Goal: Information Seeking & Learning: Check status

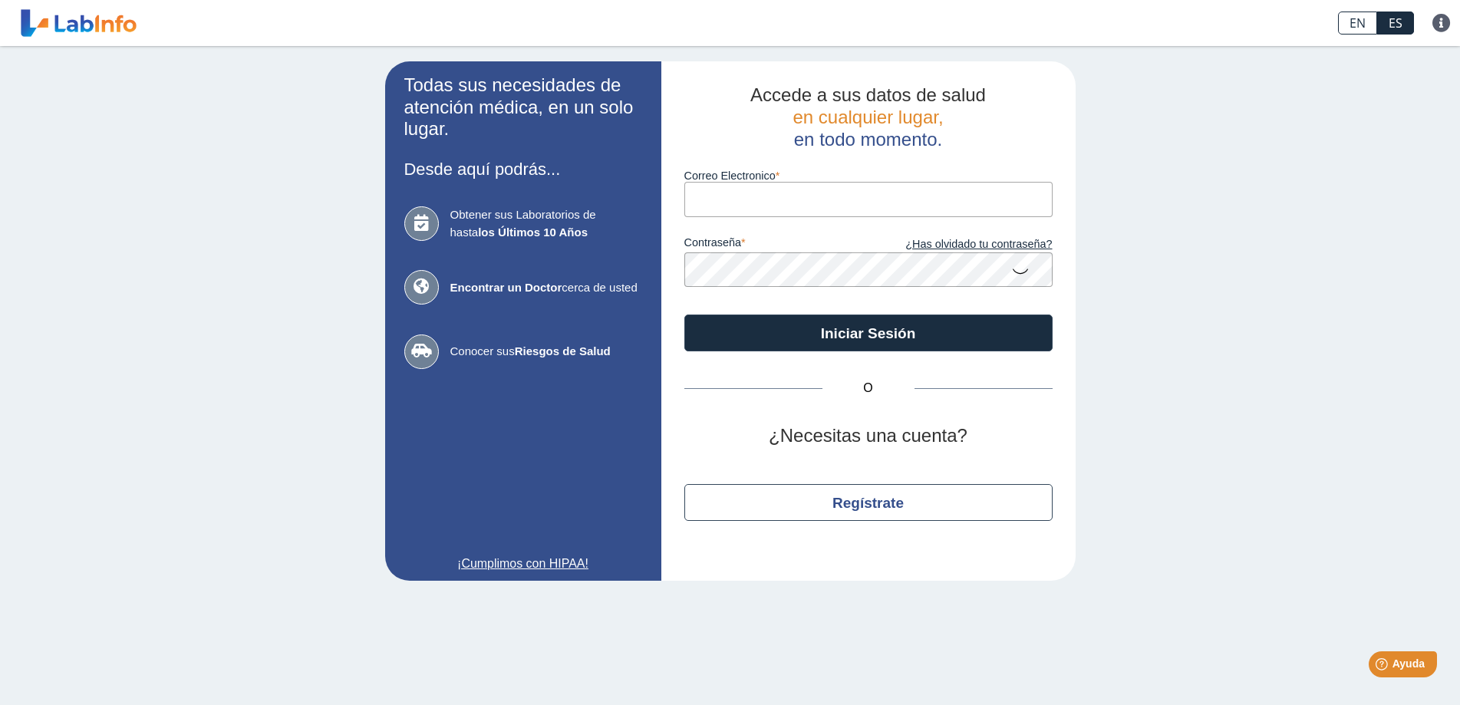
click at [739, 200] on input "Correo Electronico" at bounding box center [868, 199] width 368 height 35
type input "[EMAIL_ADDRESS][DOMAIN_NAME]"
click at [1029, 269] on icon at bounding box center [1020, 271] width 18 height 30
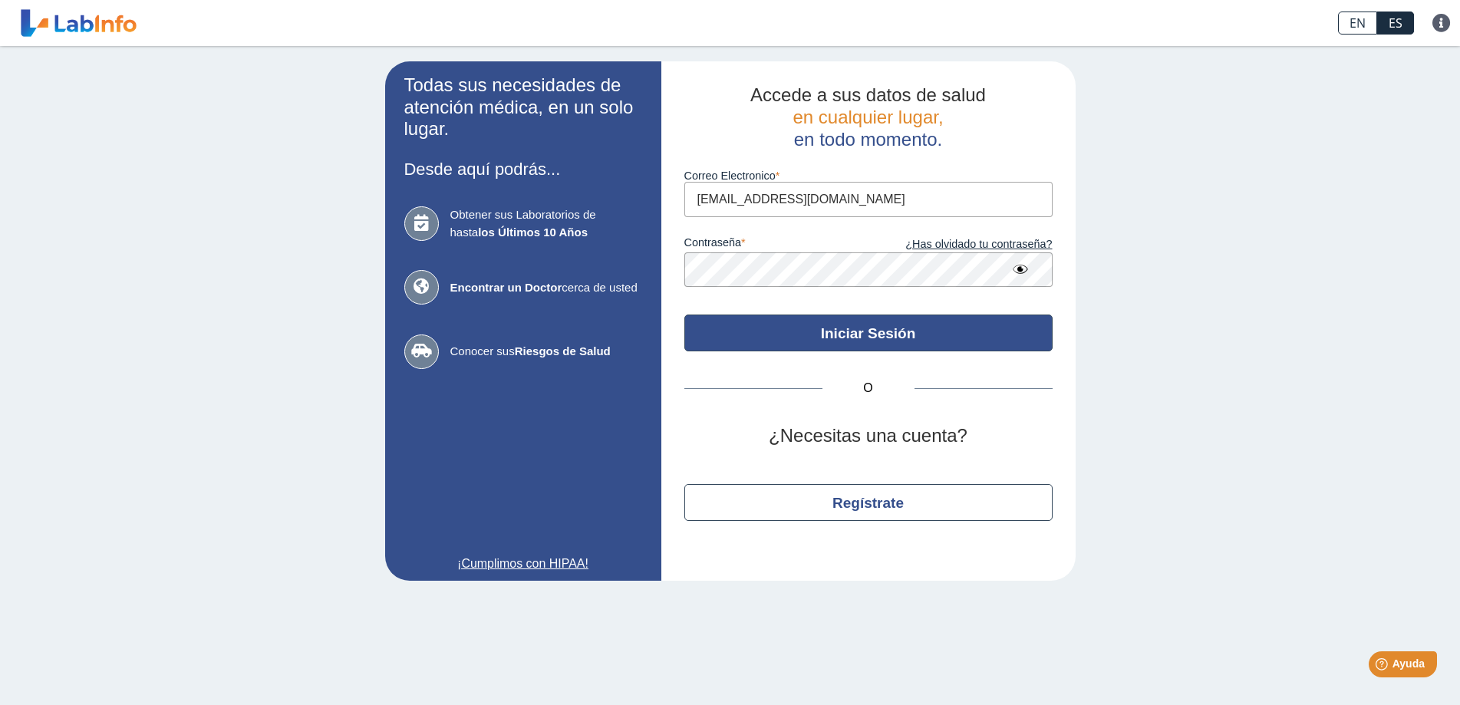
click at [816, 322] on button "Iniciar Sesión" at bounding box center [868, 333] width 368 height 37
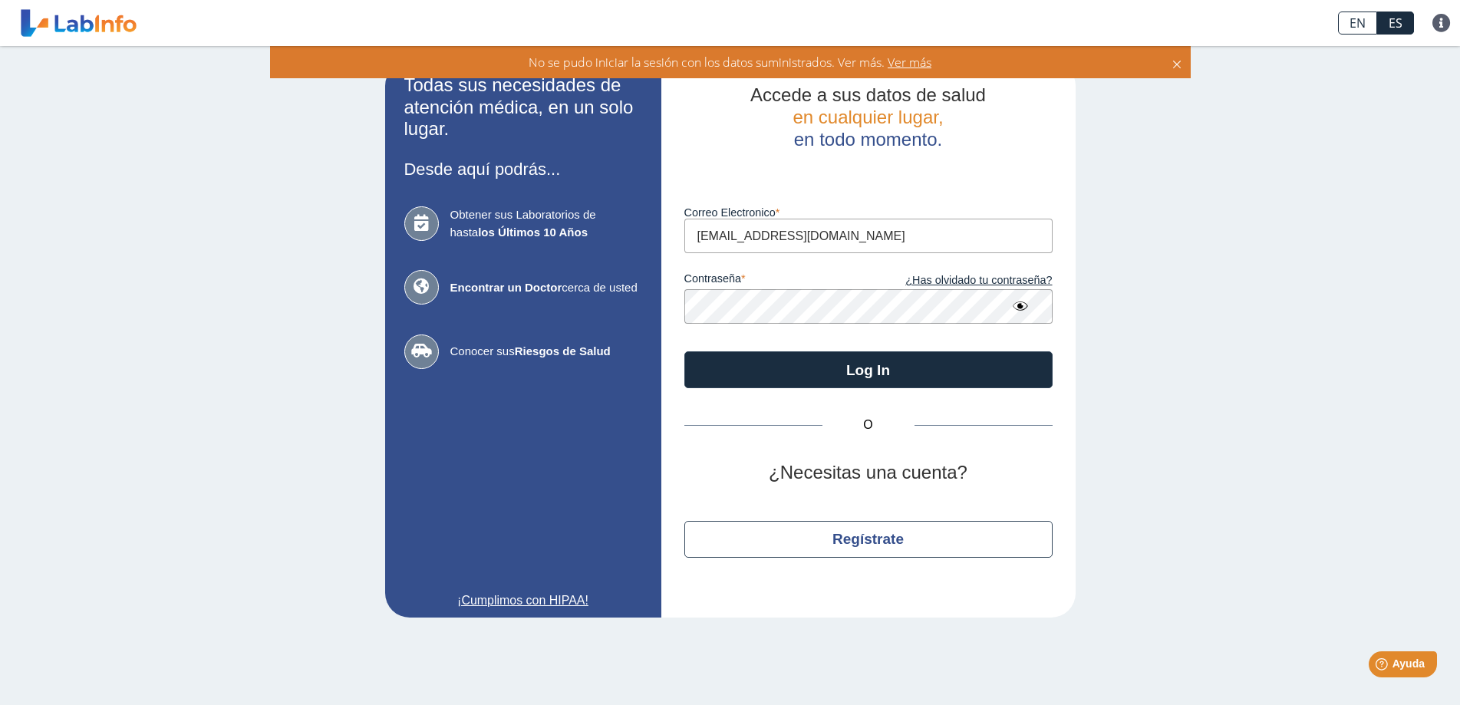
click at [409, 328] on app-login "Todas sus necesidades de atención médica, en un solo lugar. Desde aquí podrás..…" at bounding box center [730, 339] width 691 height 556
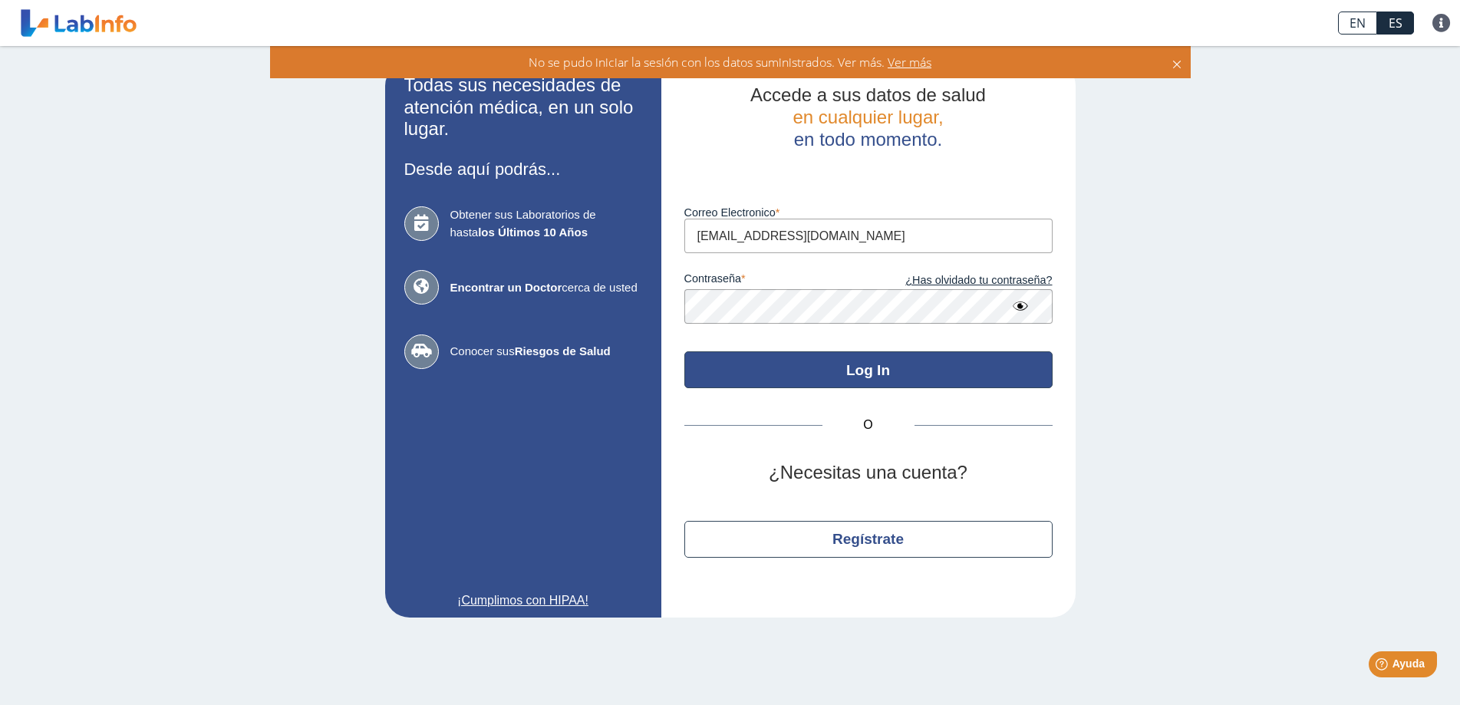
click at [982, 370] on button "Log In" at bounding box center [868, 369] width 368 height 37
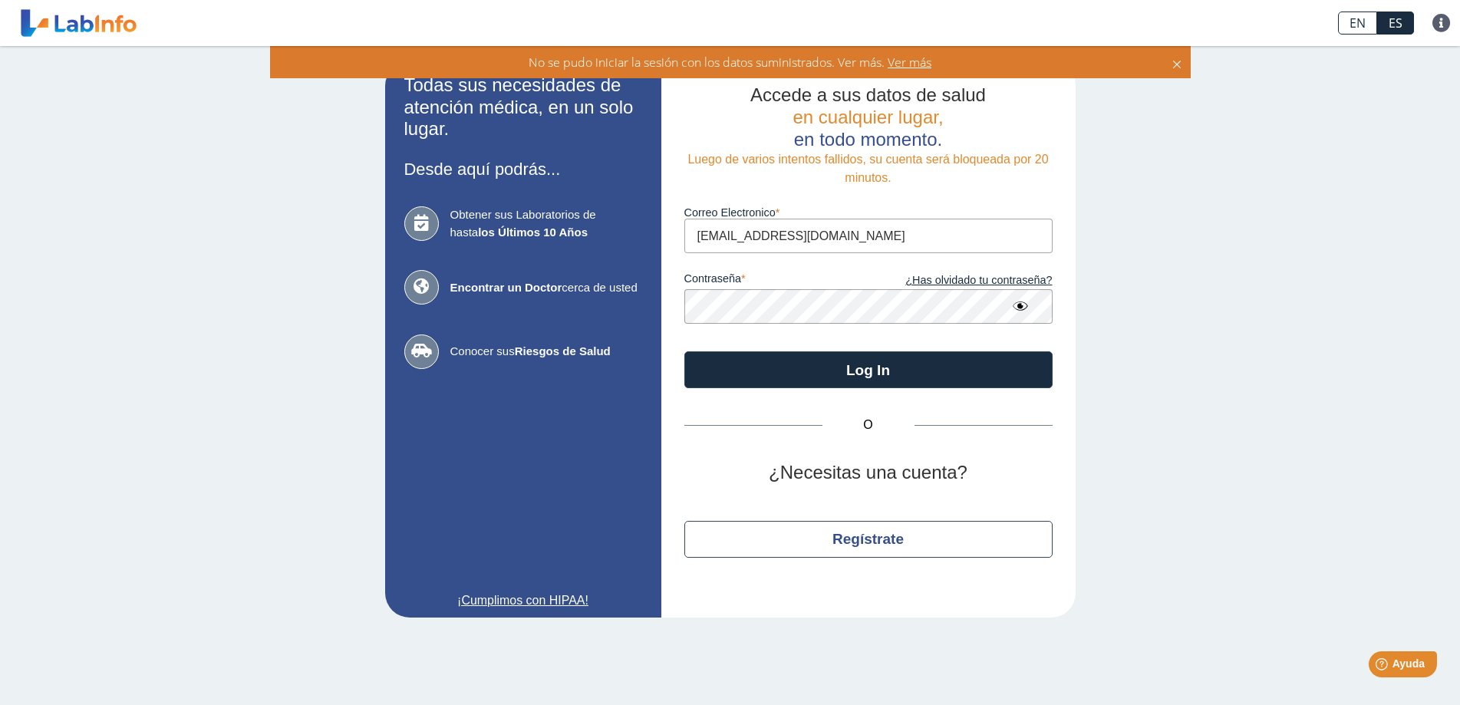
click at [684, 351] on button "Log In" at bounding box center [868, 369] width 368 height 37
click at [525, 323] on app-login "Todas sus necesidades de atención médica, en un solo lugar. Desde aquí podrás..…" at bounding box center [730, 339] width 691 height 556
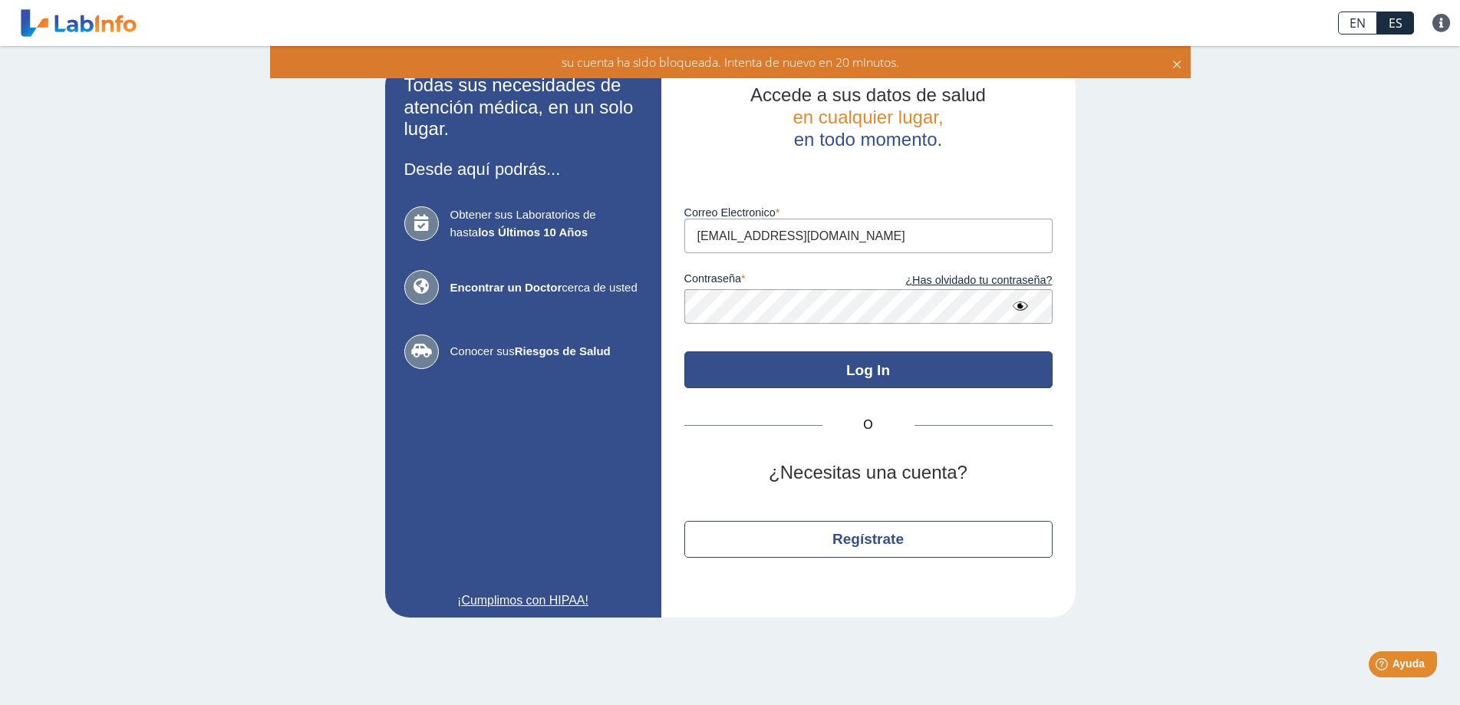
click at [785, 356] on button "Log In" at bounding box center [868, 369] width 368 height 37
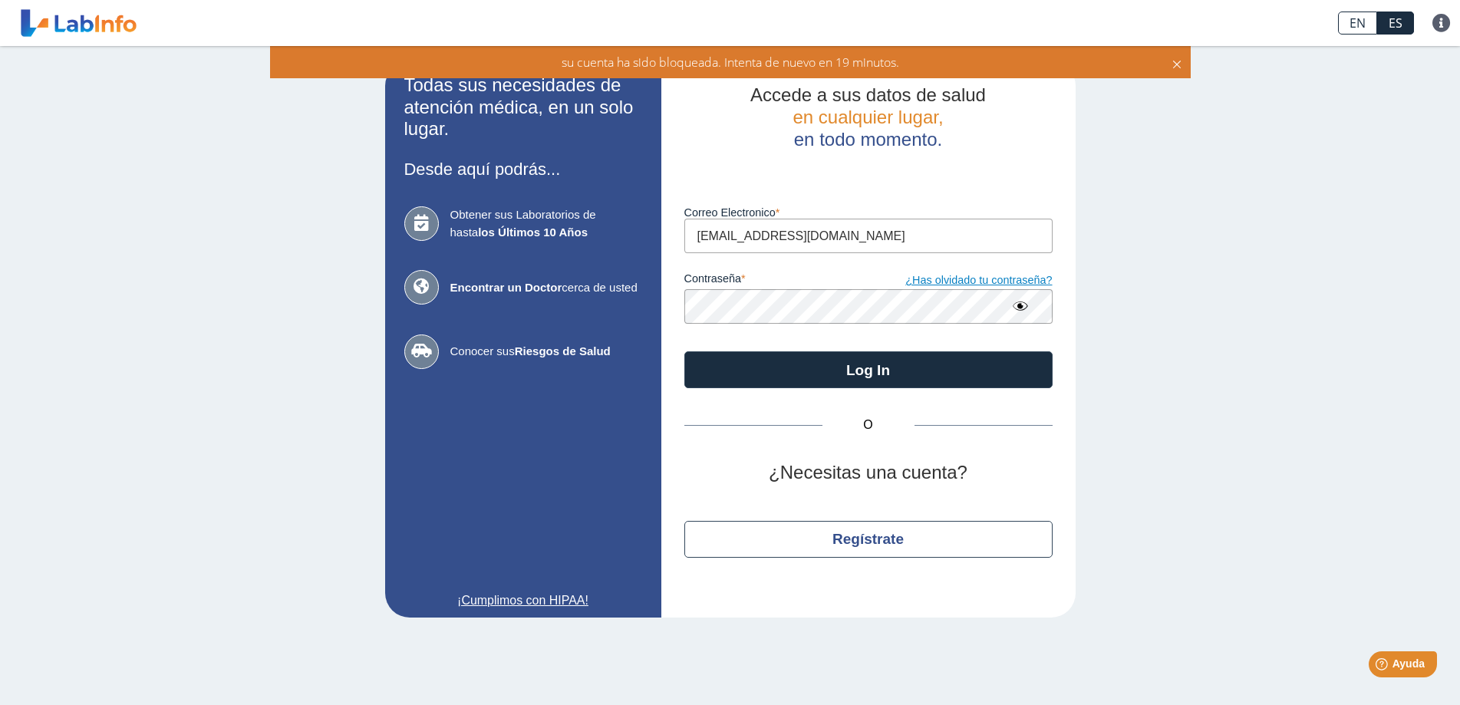
click at [1019, 279] on link "¿Has olvidado tu contraseña?" at bounding box center [961, 280] width 184 height 17
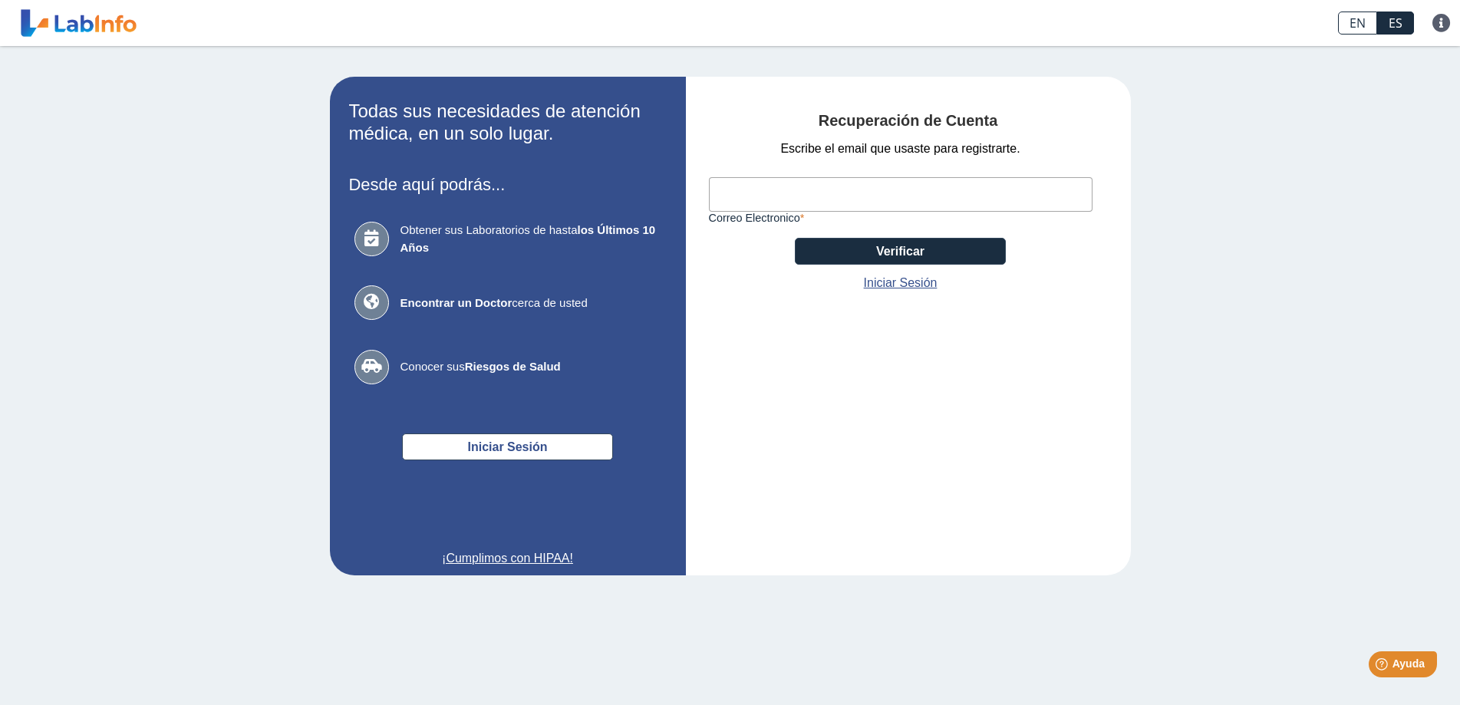
click at [843, 192] on input "Correo Electronico" at bounding box center [901, 194] width 384 height 35
type input "[EMAIL_ADDRESS][DOMAIN_NAME]"
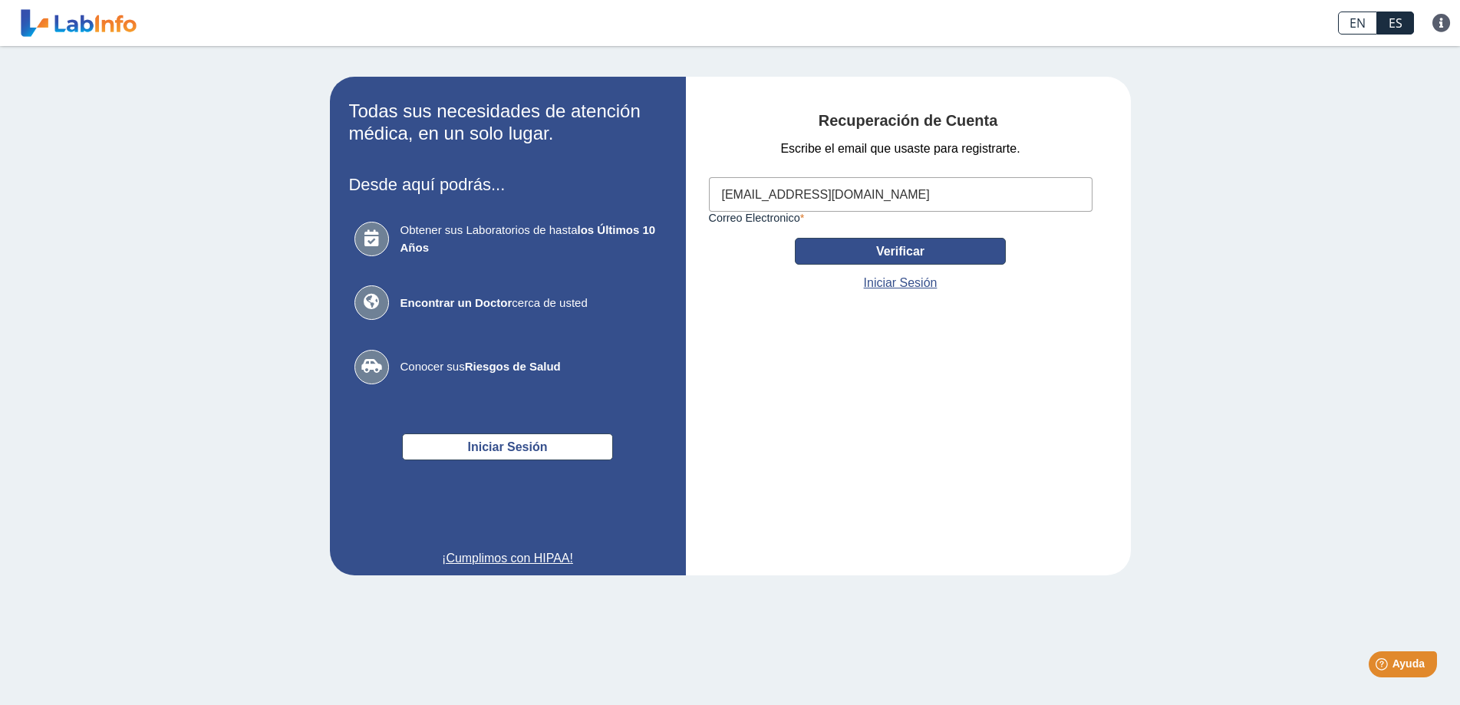
click at [845, 259] on button "Verificar" at bounding box center [900, 251] width 211 height 27
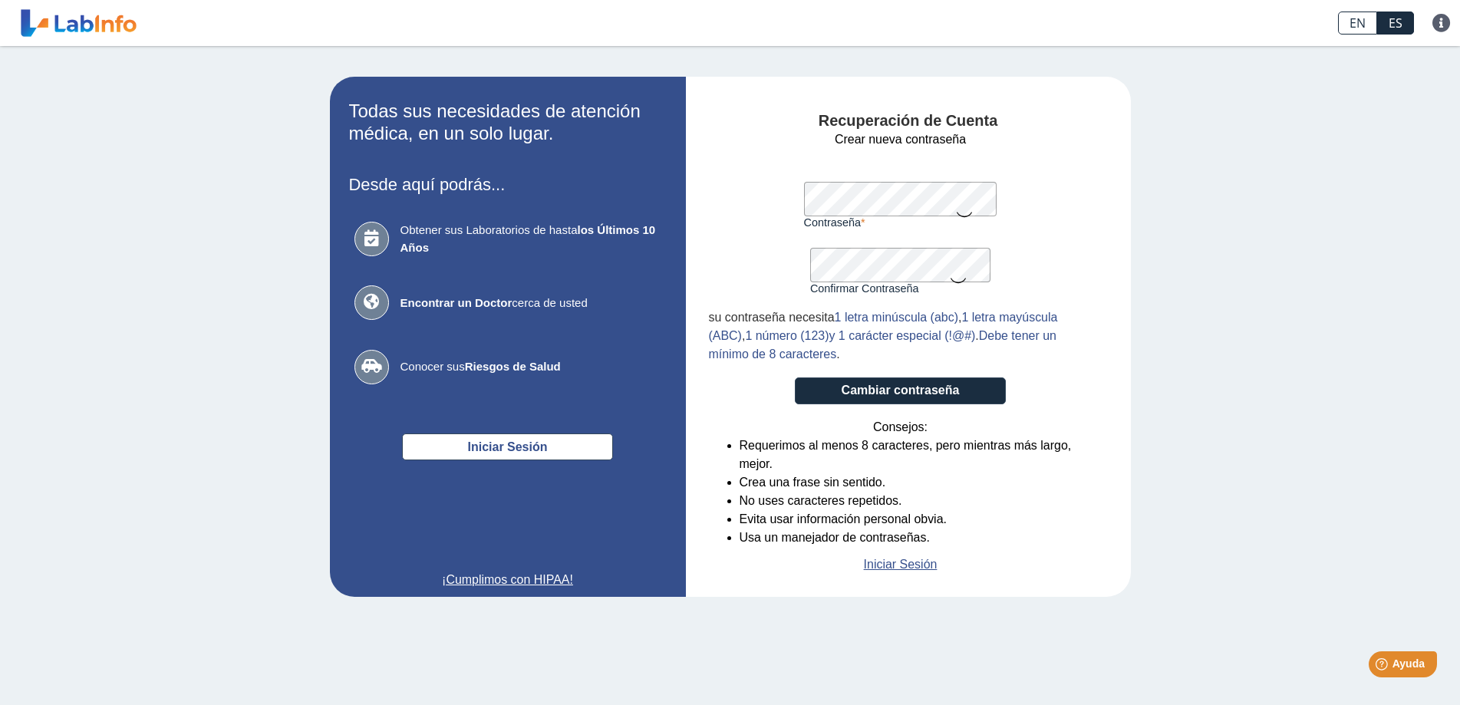
click at [972, 212] on icon at bounding box center [964, 214] width 18 height 30
click at [965, 277] on icon at bounding box center [958, 280] width 18 height 30
click at [949, 387] on button "Cambiar contraseña" at bounding box center [900, 391] width 211 height 27
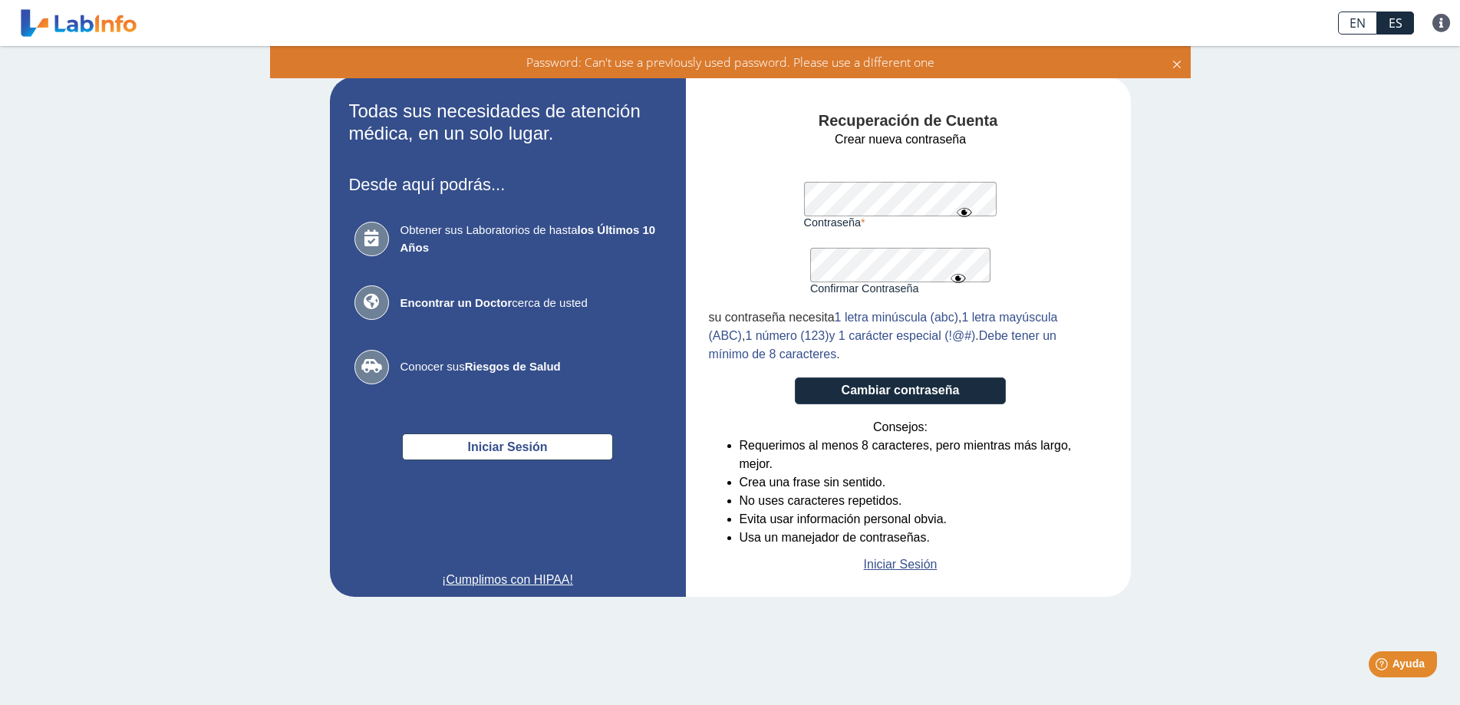
click at [643, 246] on app-recovery "Todas sus necesidades de atención médica, en un solo lugar. Desde aquí podrás..…" at bounding box center [730, 337] width 890 height 520
click at [760, 185] on form "Crear nueva contraseña Contraseña Una contraseña válida es requerida Confirmar …" at bounding box center [901, 352] width 384 height 444
drag, startPoint x: 937, startPoint y: 391, endPoint x: 1037, endPoint y: 372, distance: 101.4
click at [938, 391] on button "Cambiar contraseña" at bounding box center [900, 391] width 211 height 27
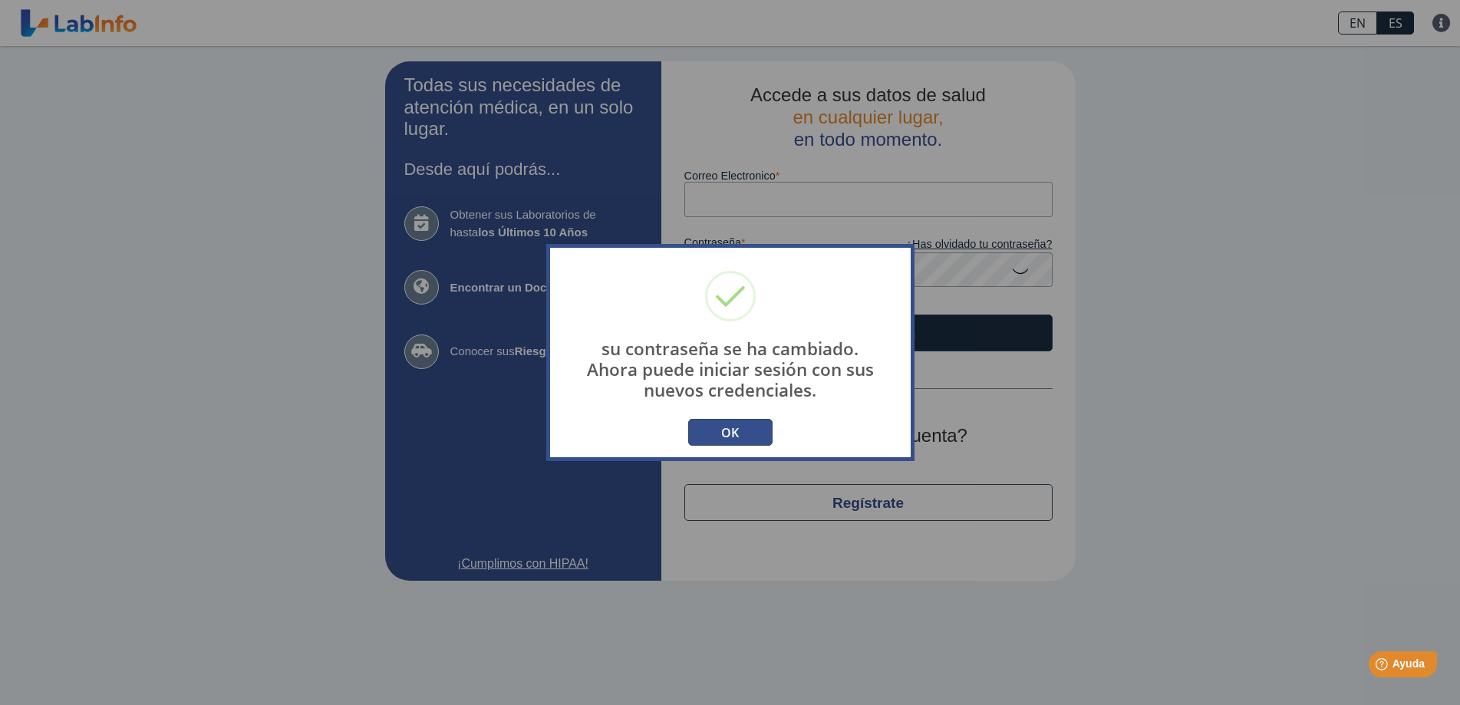
click at [733, 435] on button "OK" at bounding box center [730, 432] width 84 height 27
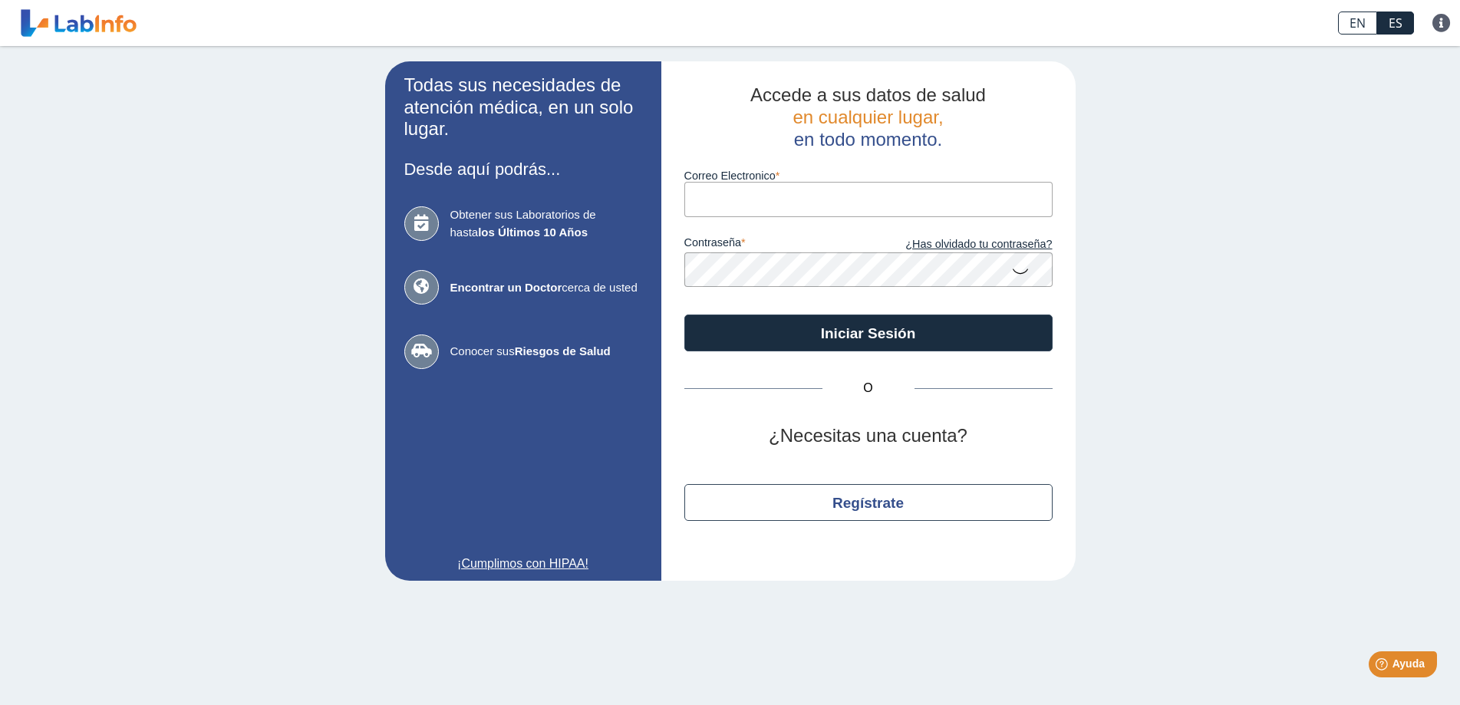
type input "[EMAIL_ADDRESS][DOMAIN_NAME]"
click at [1016, 269] on icon at bounding box center [1020, 271] width 18 height 30
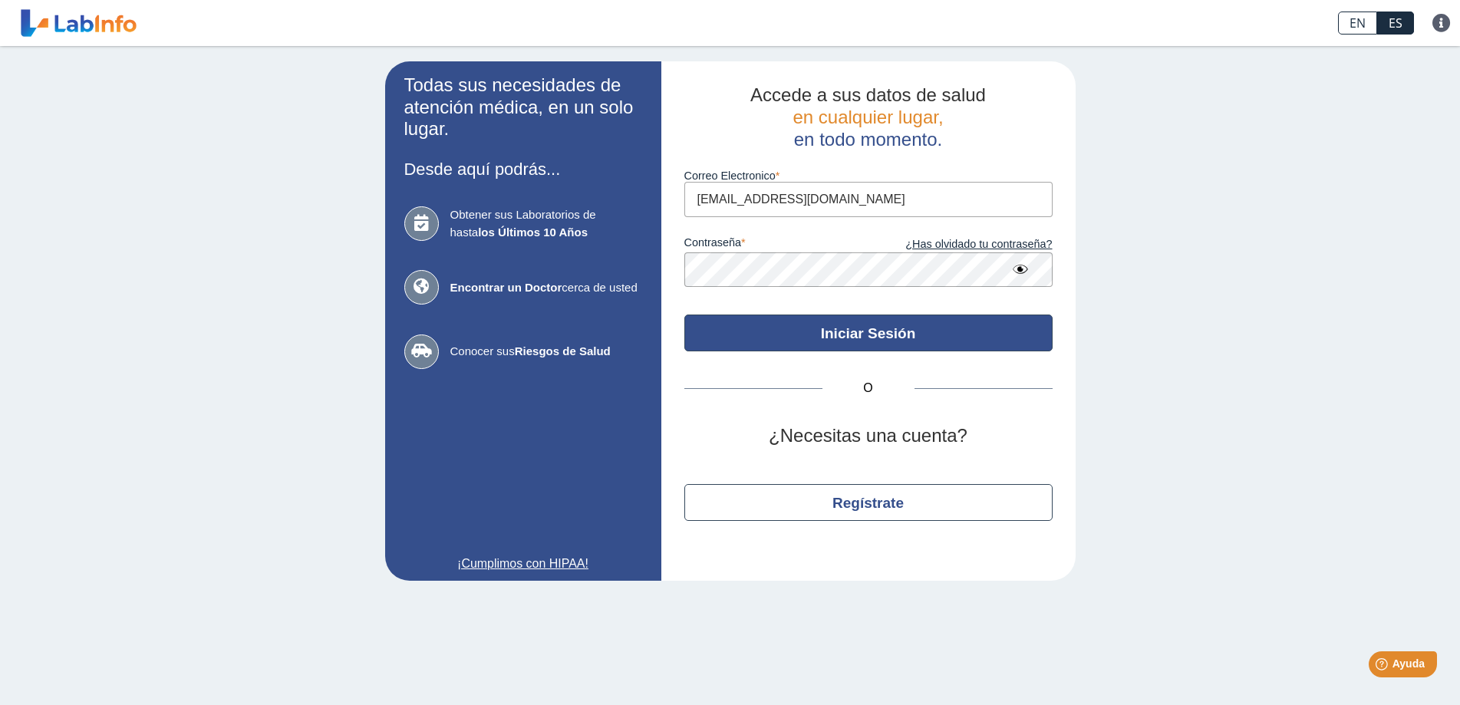
click at [869, 335] on button "Iniciar Sesión" at bounding box center [868, 333] width 368 height 37
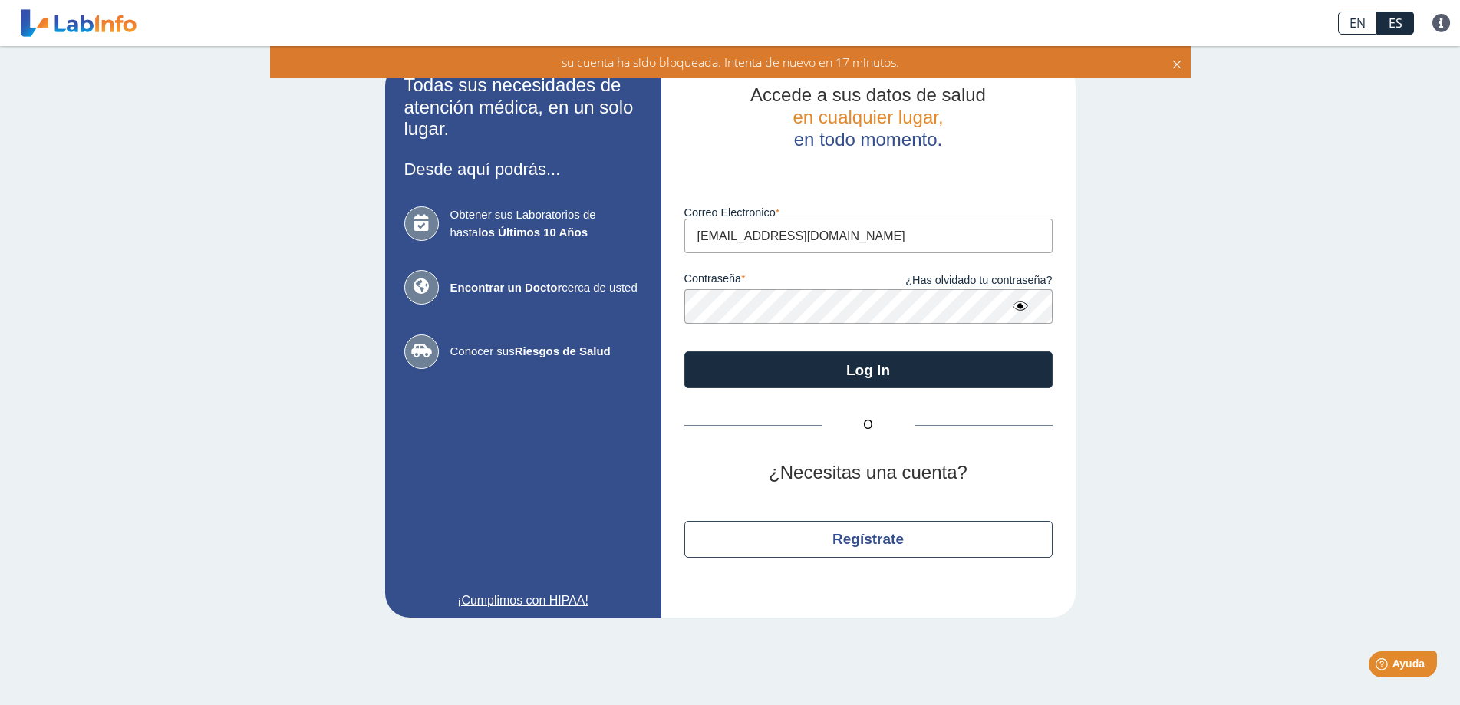
click at [1174, 63] on icon at bounding box center [1177, 62] width 12 height 17
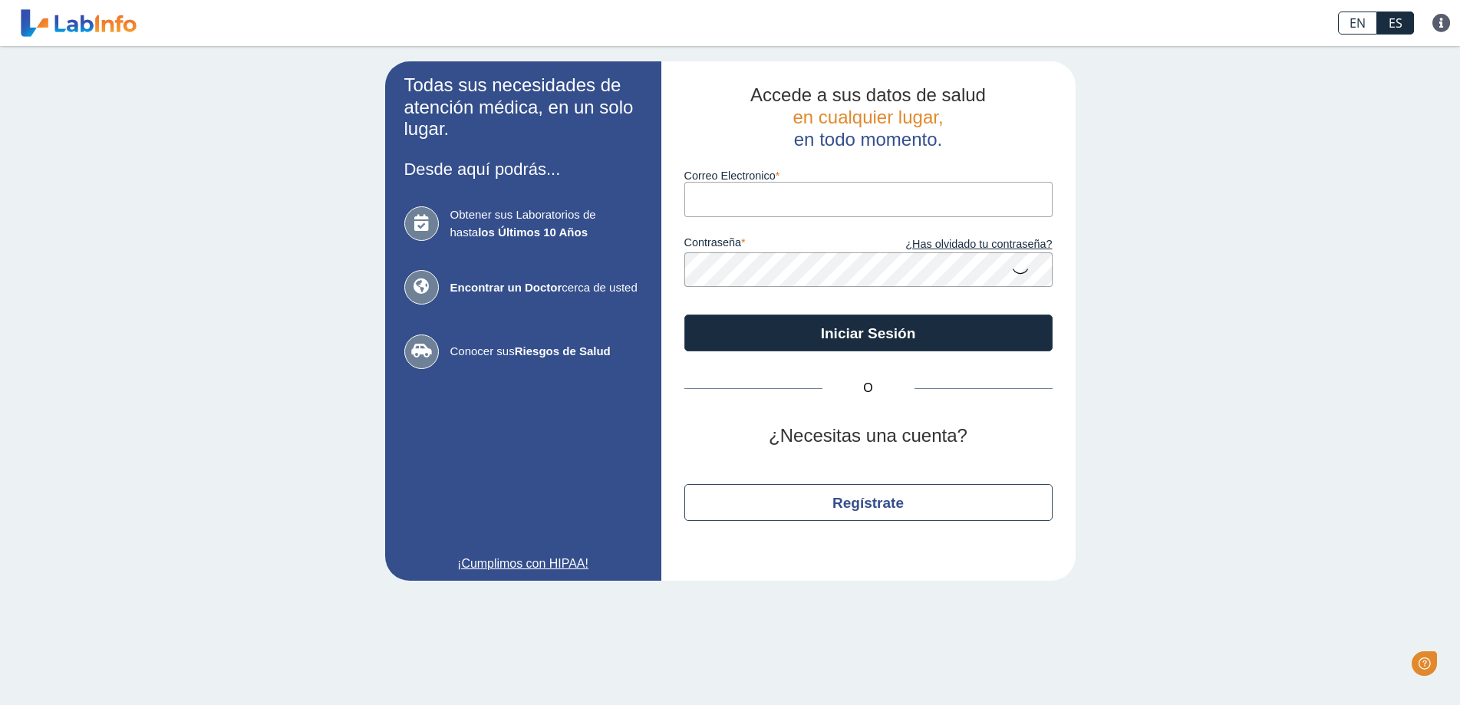
drag, startPoint x: 751, startPoint y: 197, endPoint x: 739, endPoint y: 204, distance: 14.1
click at [750, 197] on input "Correo Electronico" at bounding box center [868, 199] width 368 height 35
type input "willgonzalez1159@gmail.com"
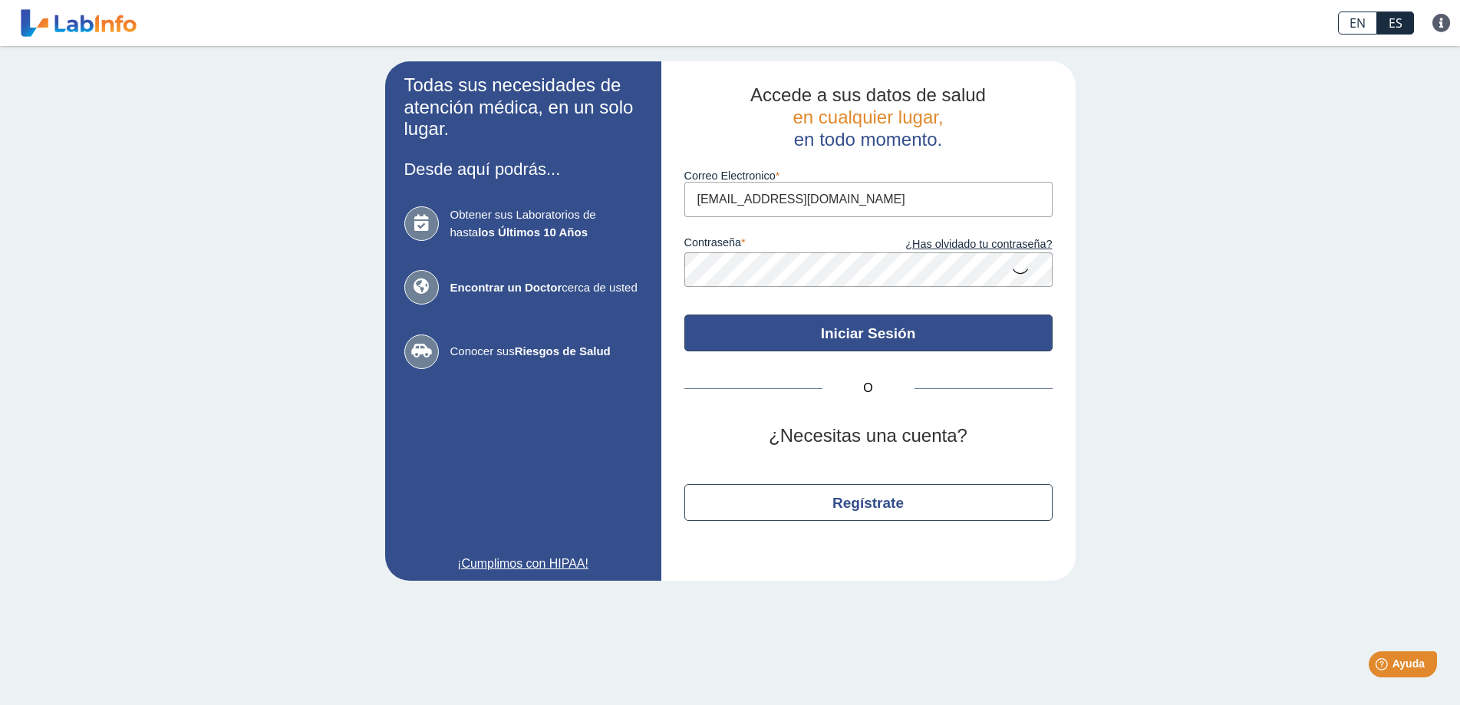
drag, startPoint x: 876, startPoint y: 328, endPoint x: 885, endPoint y: 328, distance: 10.0
click at [876, 328] on button "Iniciar Sesión" at bounding box center [868, 333] width 368 height 37
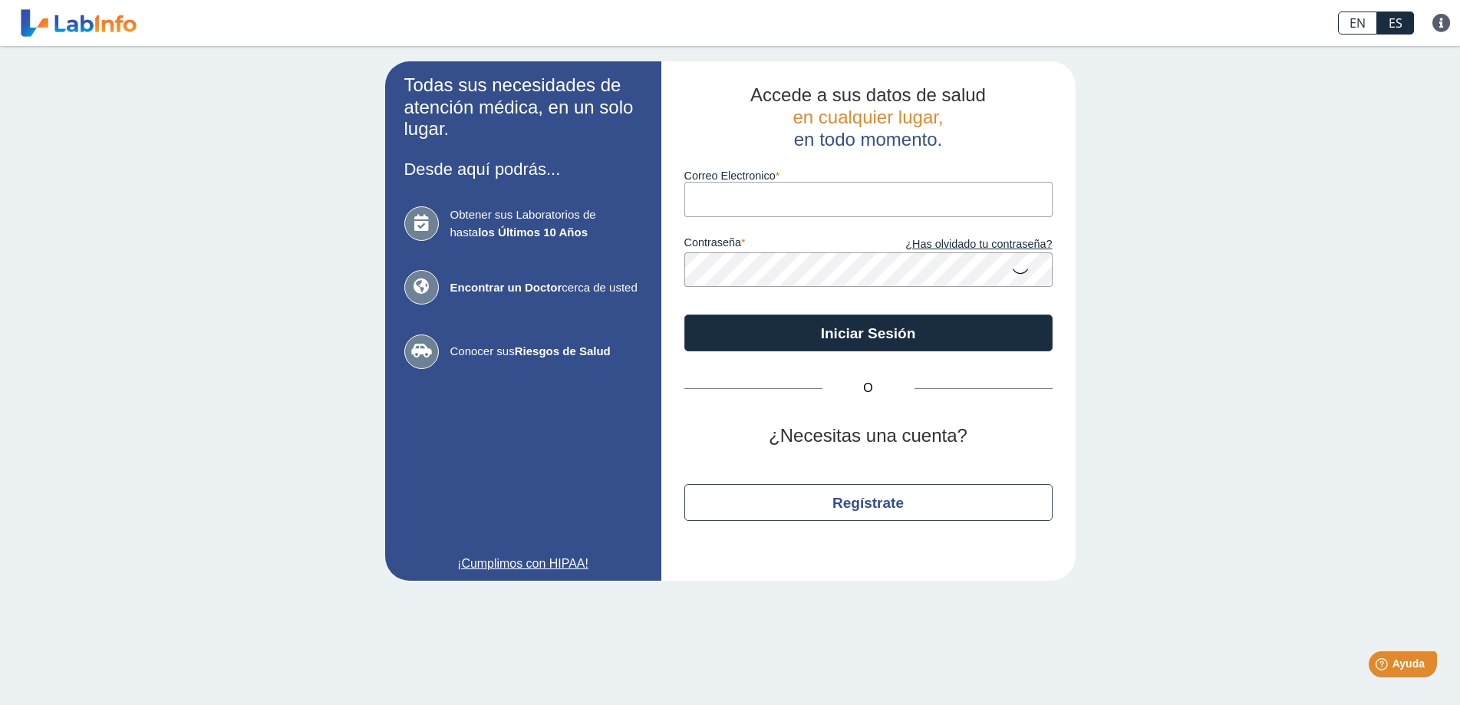
click at [780, 208] on input "Correo Electronico" at bounding box center [868, 199] width 368 height 35
type input "[EMAIL_ADDRESS][DOMAIN_NAME]"
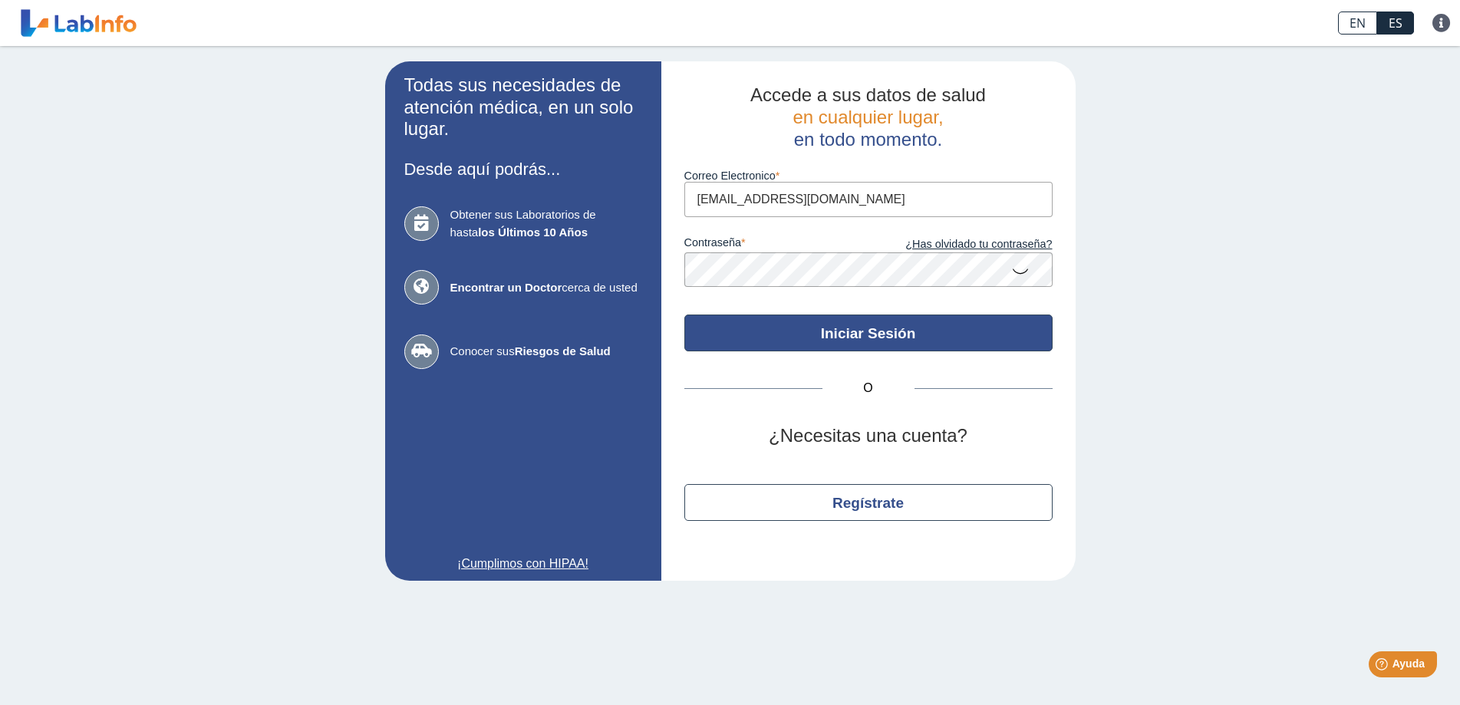
click at [840, 328] on button "Iniciar Sesión" at bounding box center [868, 333] width 368 height 37
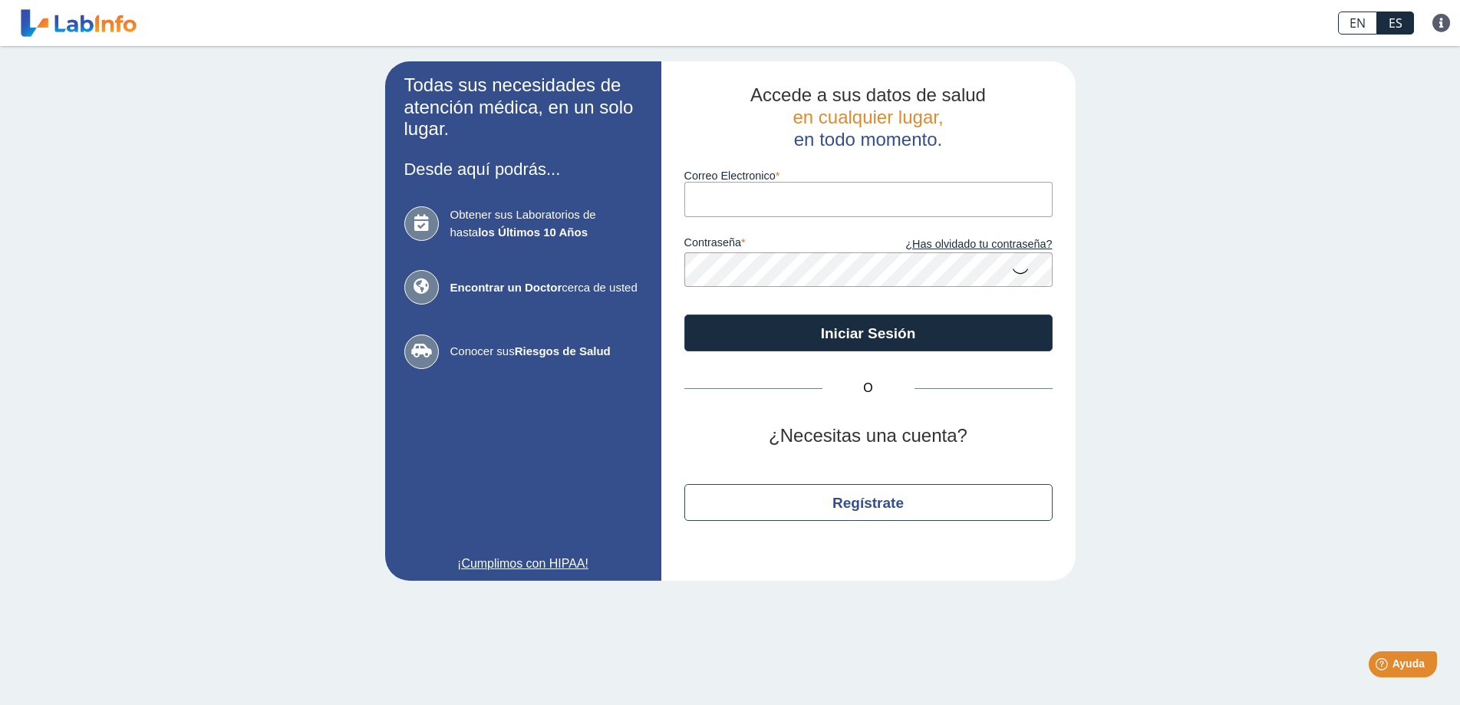
type input "[EMAIL_ADDRESS][DOMAIN_NAME]"
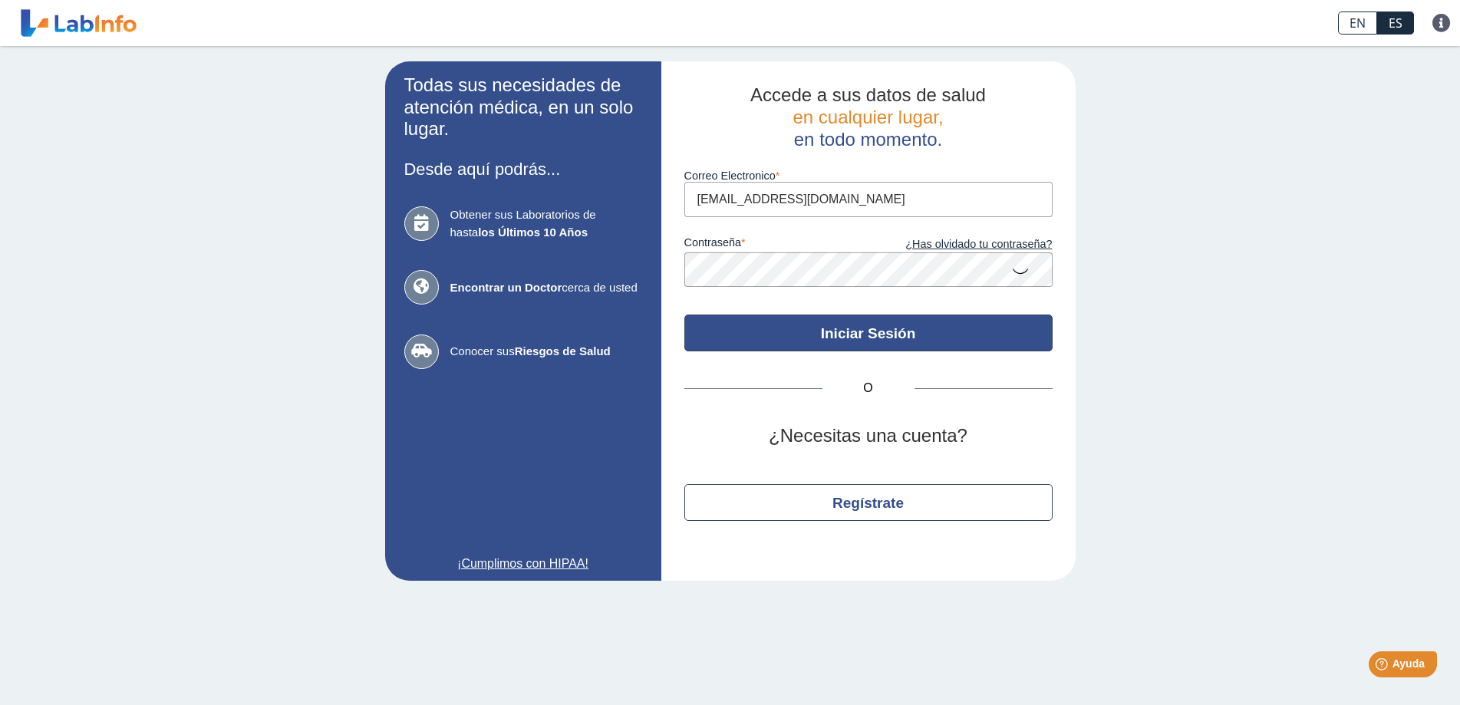
click at [822, 332] on button "Iniciar Sesión" at bounding box center [868, 333] width 368 height 37
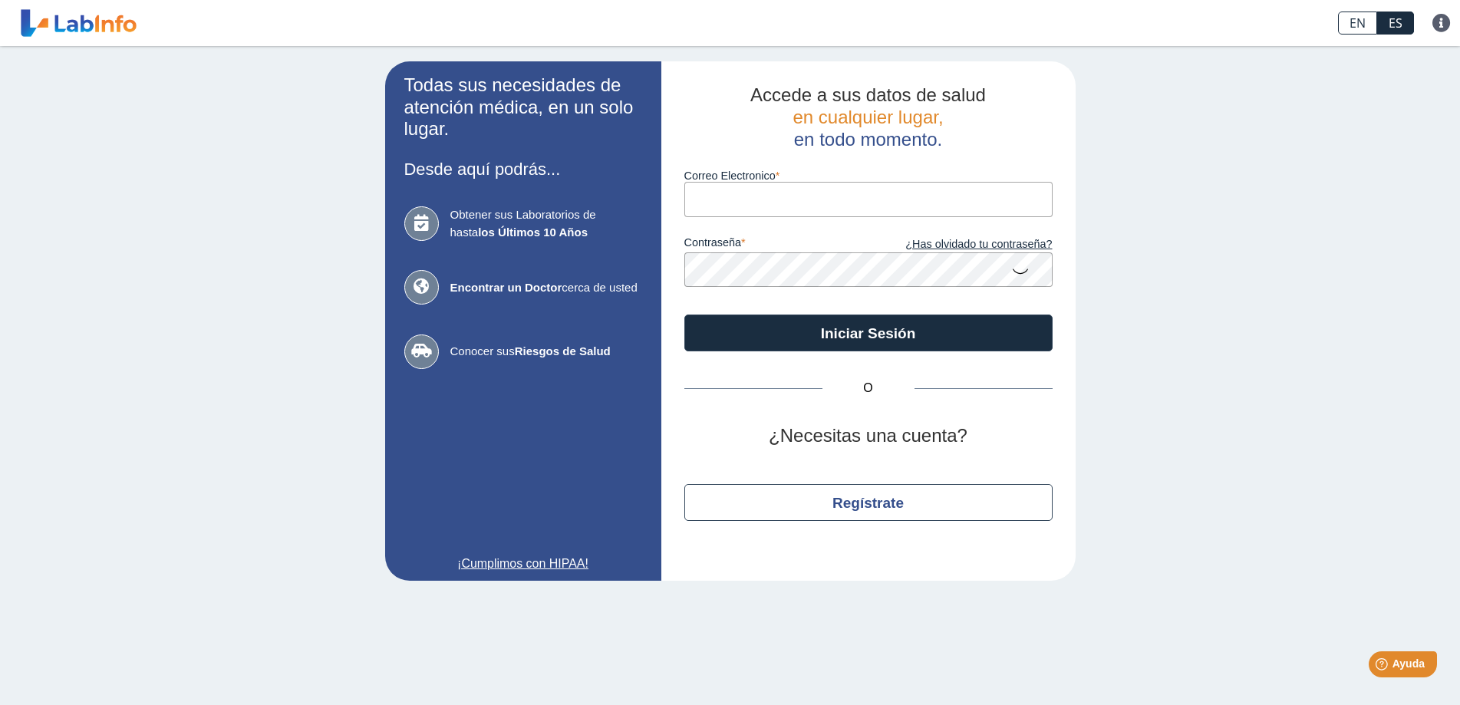
click at [721, 195] on input "Correo Electronico" at bounding box center [868, 199] width 368 height 35
type input "[EMAIL_ADDRESS][DOMAIN_NAME]"
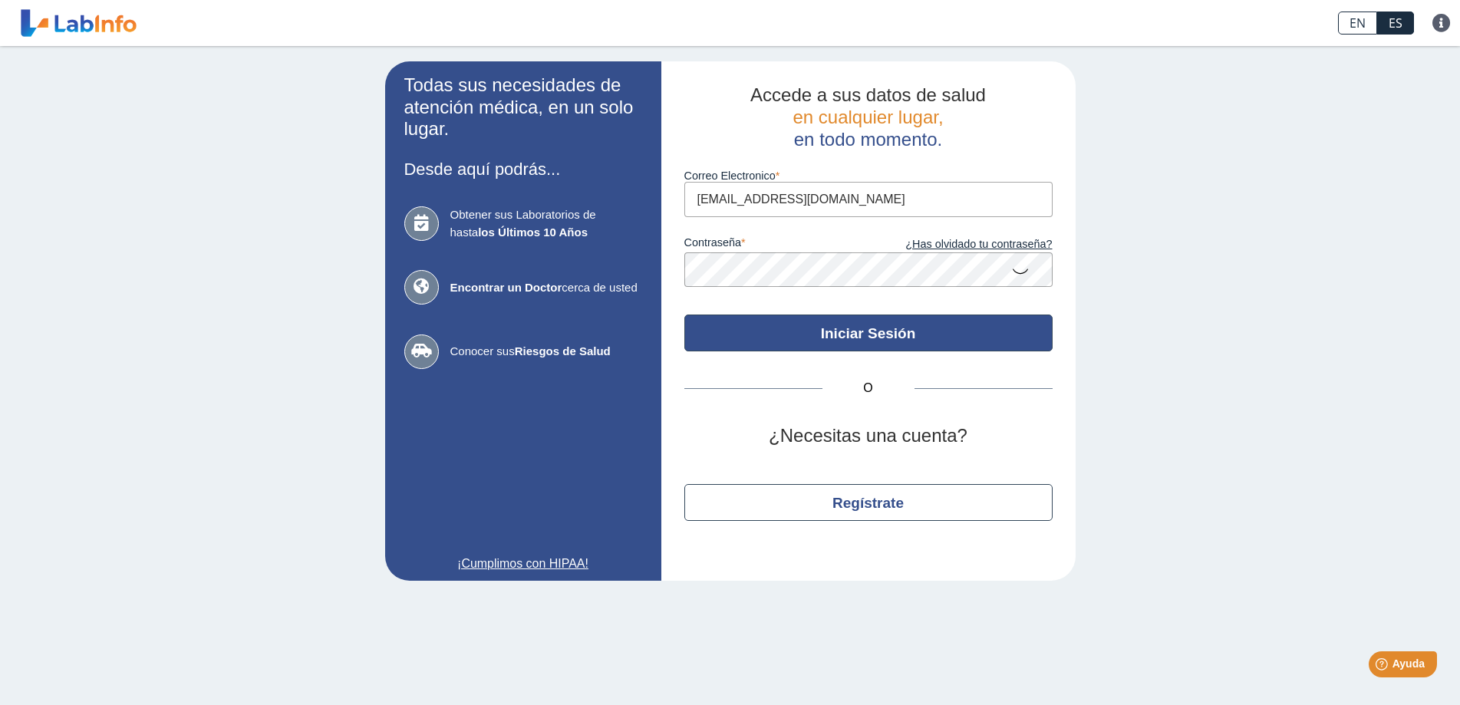
click at [780, 329] on button "Iniciar Sesión" at bounding box center [868, 333] width 368 height 37
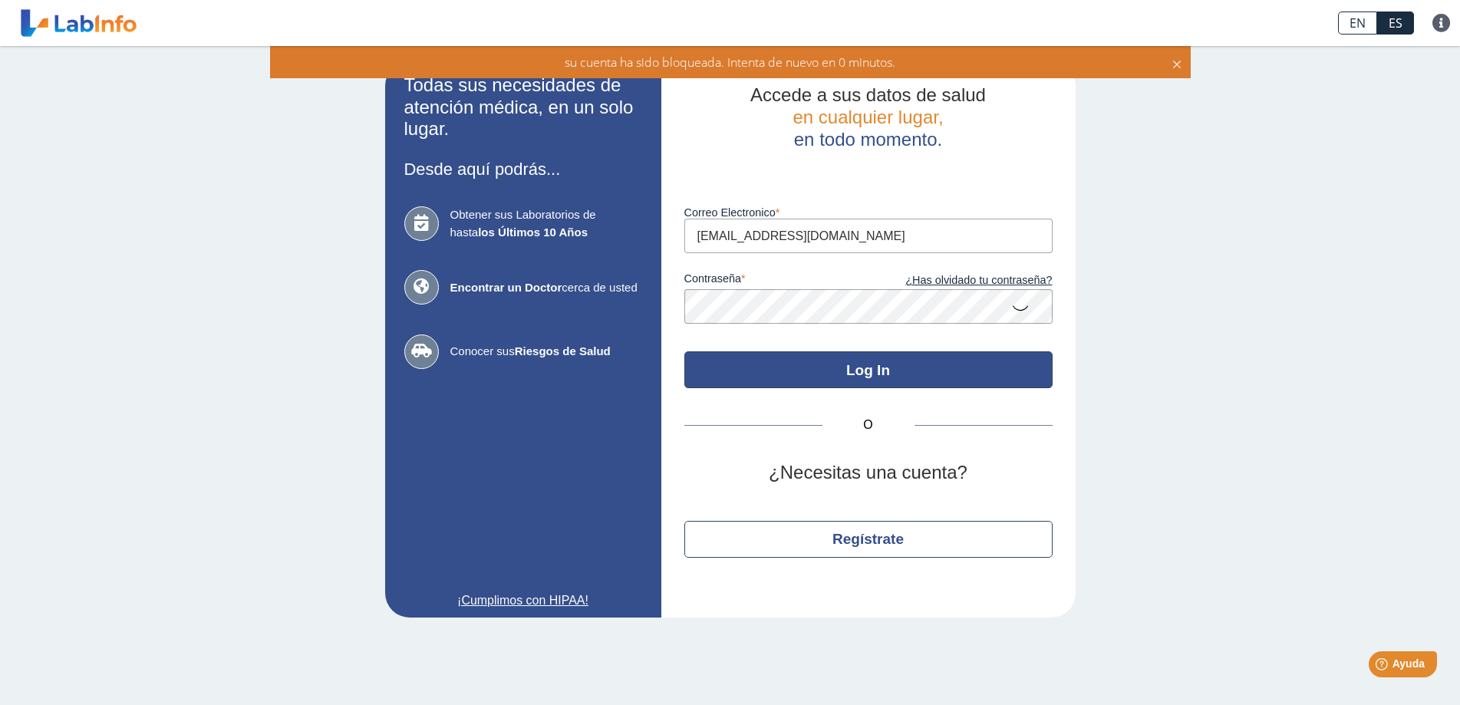
click at [770, 355] on button "Log In" at bounding box center [868, 369] width 368 height 37
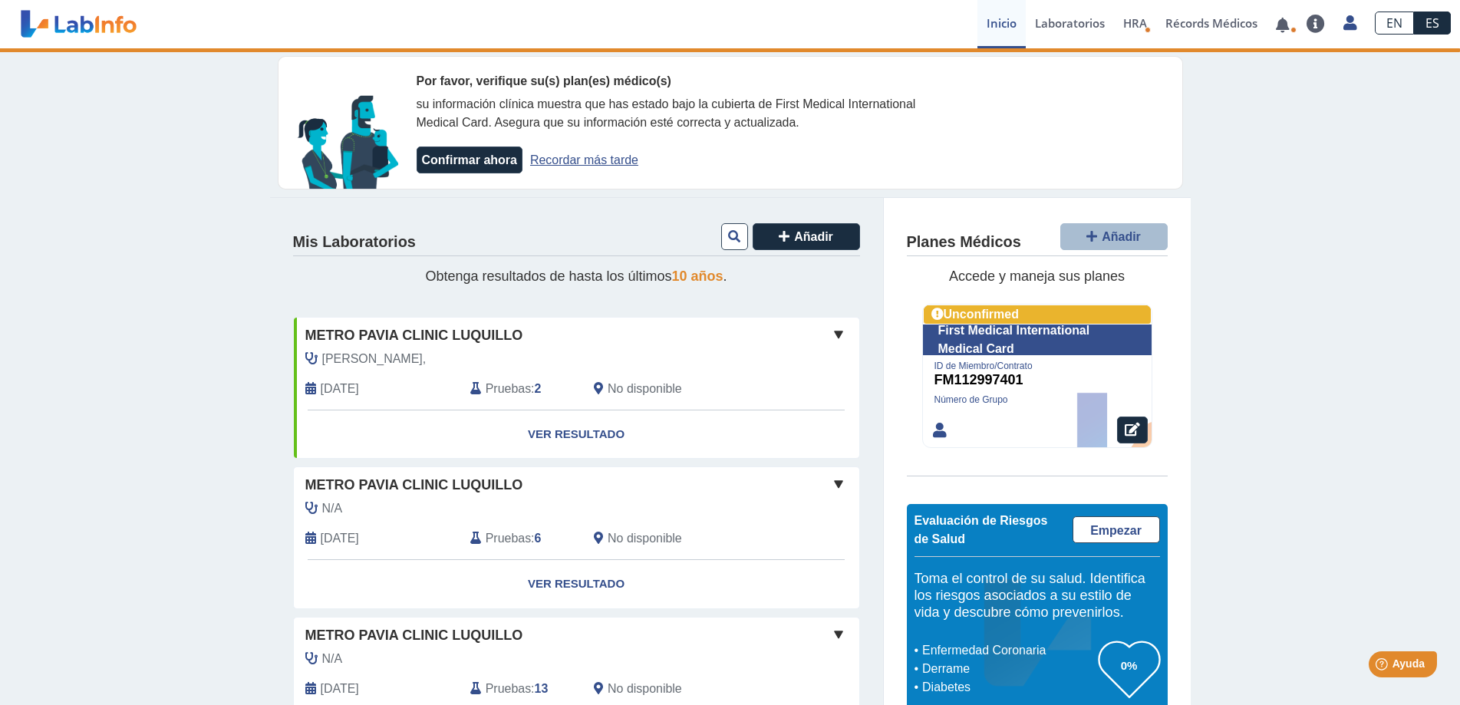
click at [1317, 311] on div "Por favor, verifique su(s) plan(es) médico(s) su información clínica muestra qu…" at bounding box center [730, 674] width 1460 height 1252
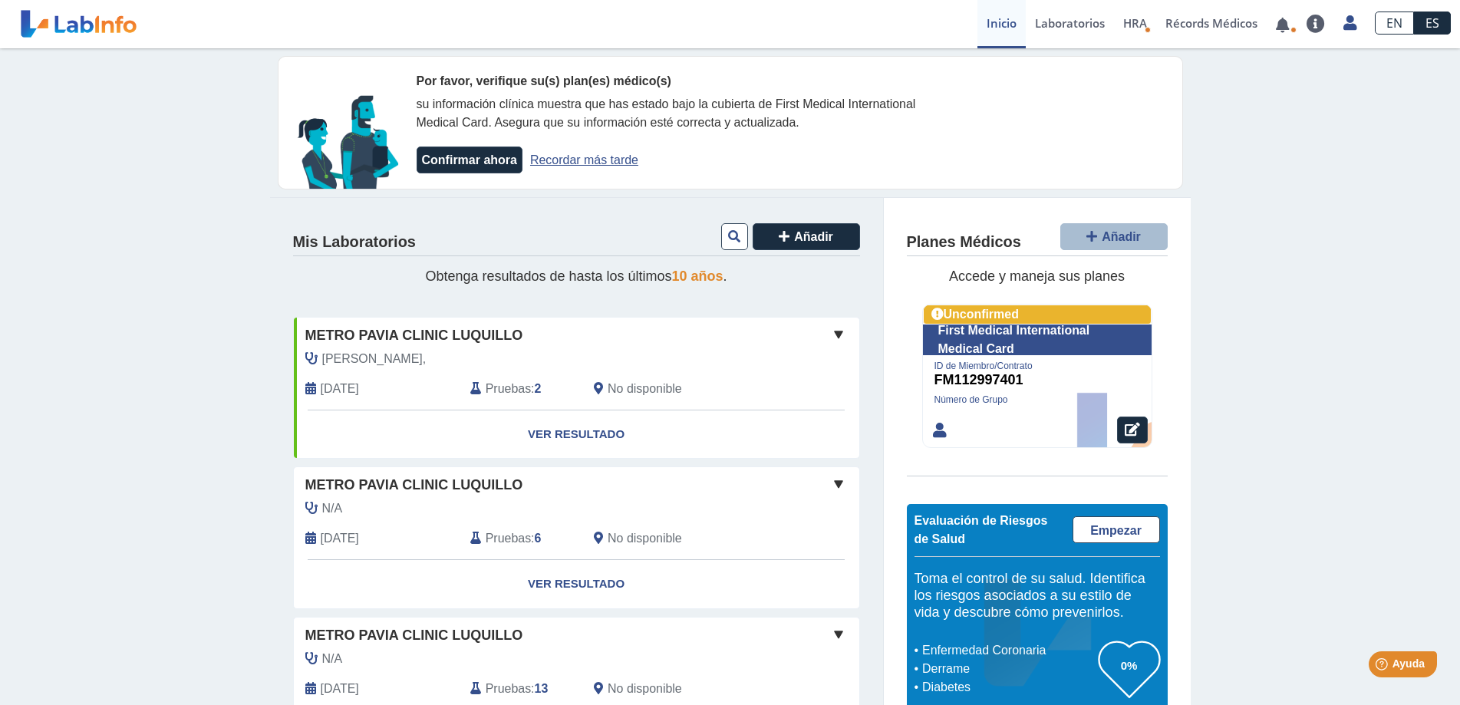
drag, startPoint x: 79, startPoint y: 354, endPoint x: 75, endPoint y: 336, distance: 18.1
click at [78, 341] on div "Por favor, verifique su(s) plan(es) médico(s) su información clínica muestra qu…" at bounding box center [730, 674] width 1460 height 1252
click at [553, 437] on link "Ver Resultado" at bounding box center [577, 435] width 566 height 48
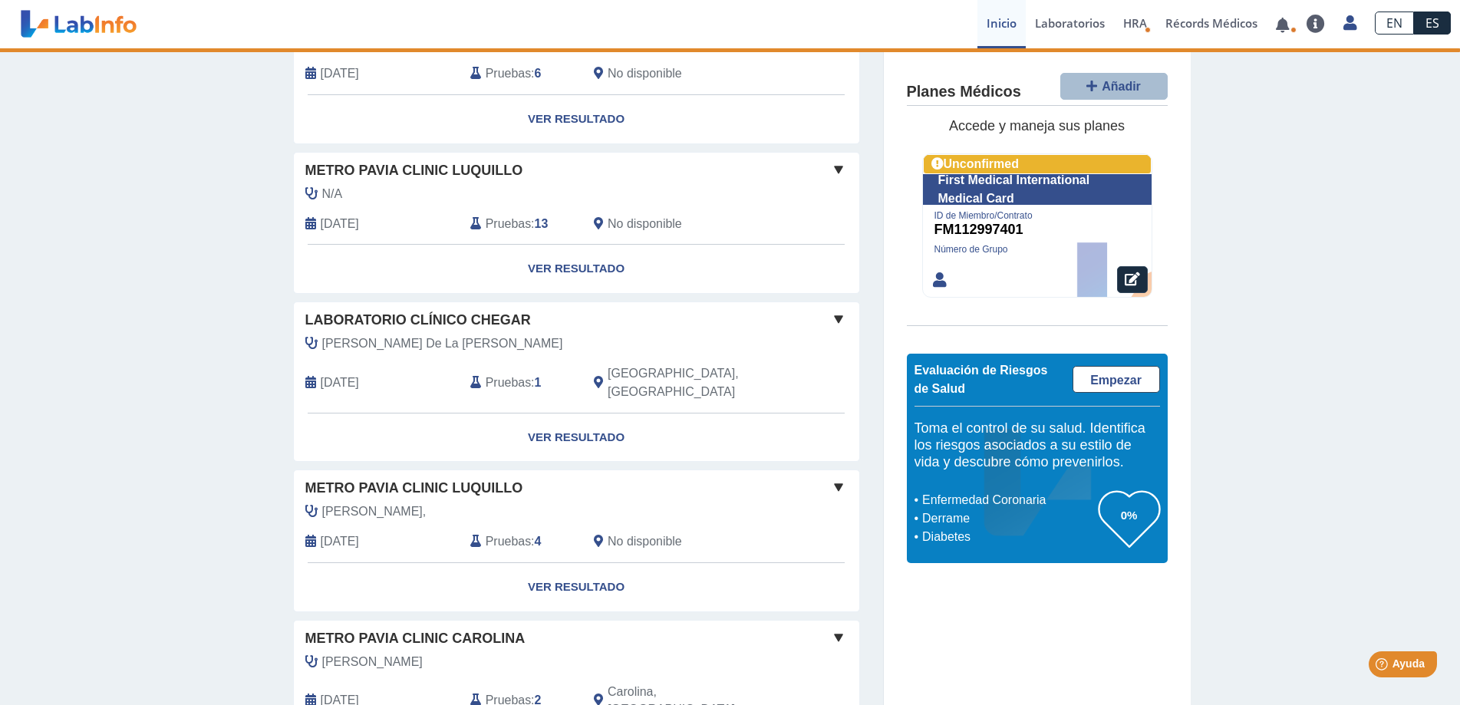
scroll to position [558, 0]
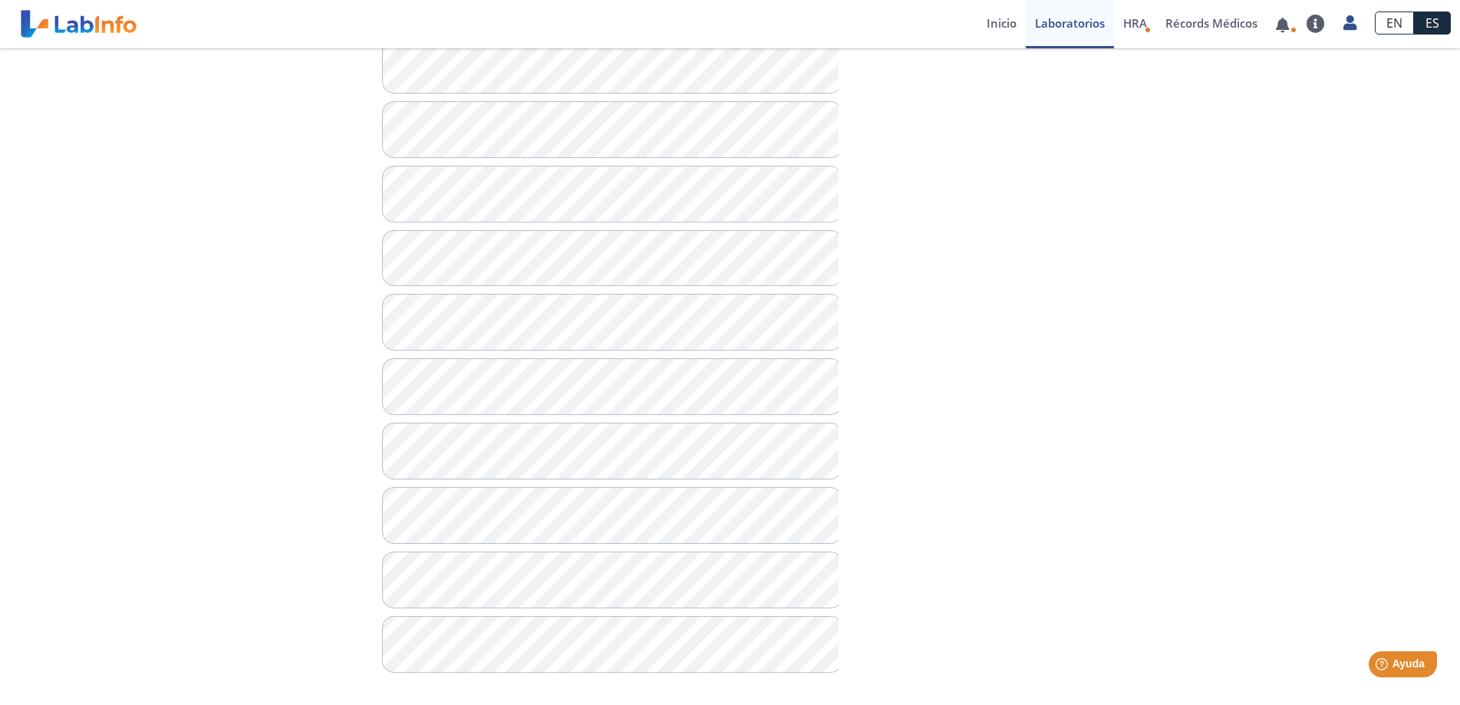
scroll to position [783, 0]
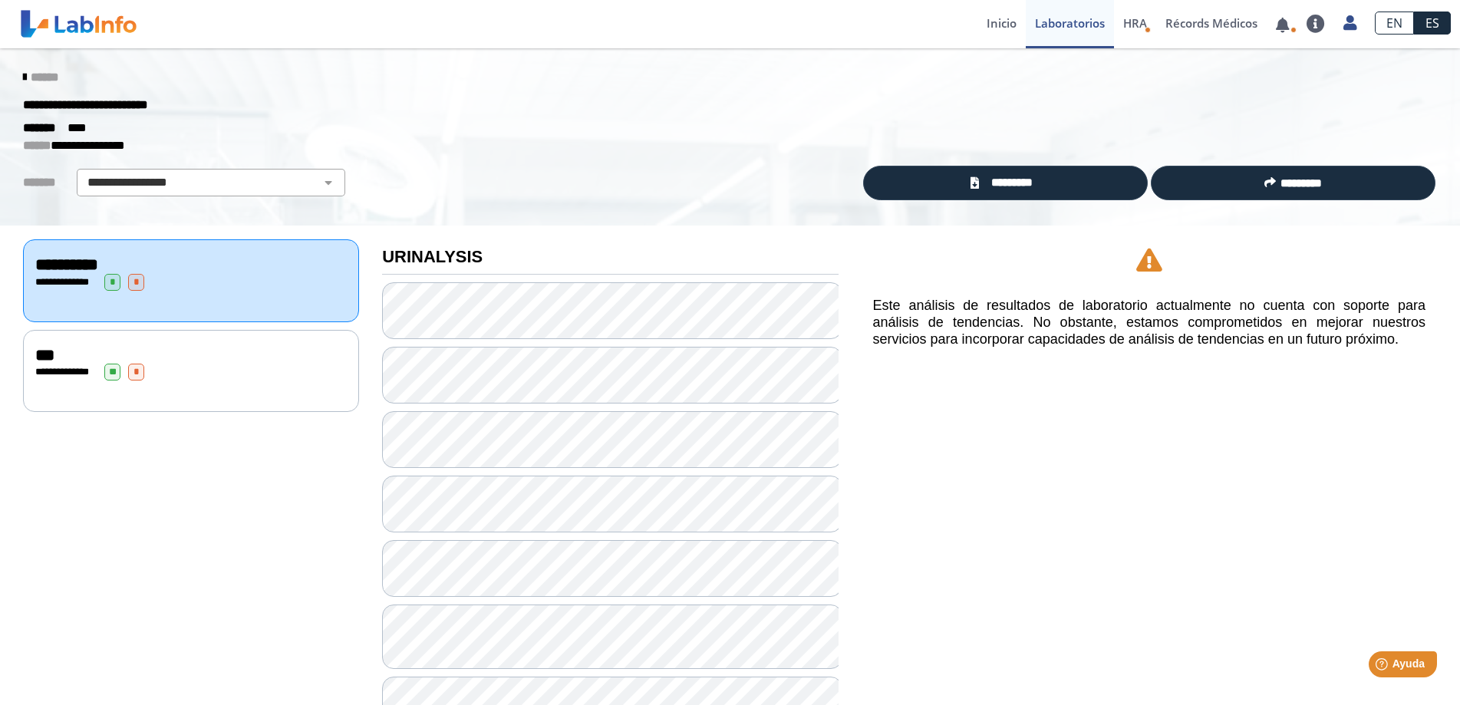
click at [169, 380] on div "**********" at bounding box center [191, 371] width 336 height 82
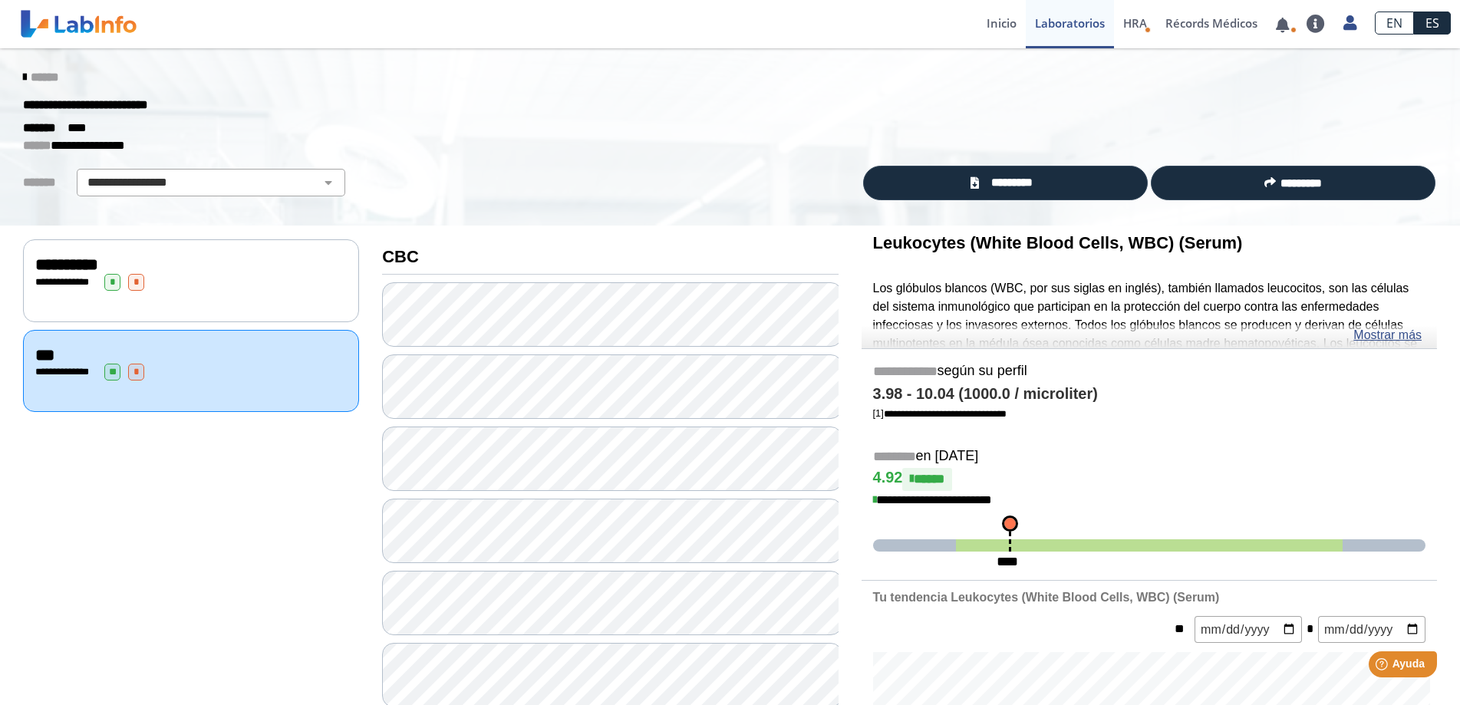
click at [144, 378] on div "**********" at bounding box center [191, 371] width 336 height 82
click at [163, 271] on div "**********" at bounding box center [191, 265] width 312 height 18
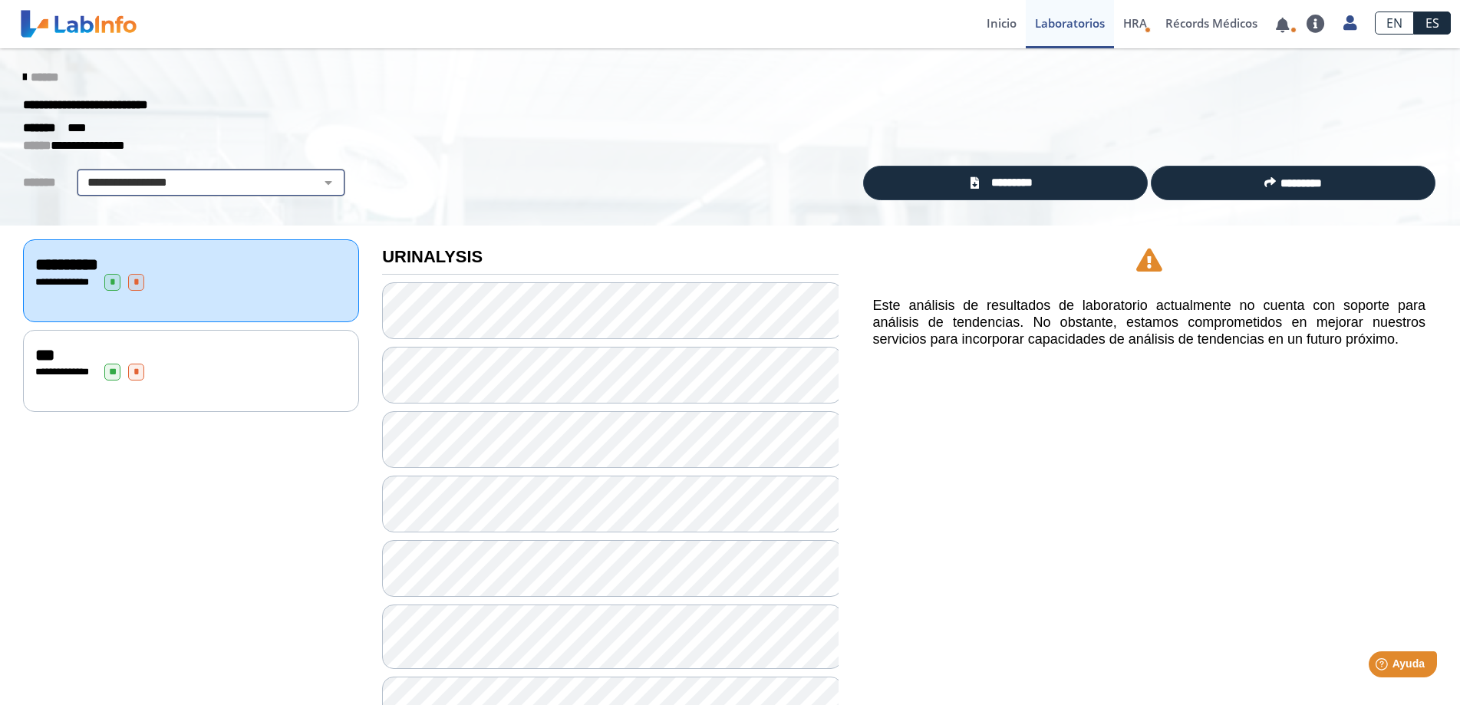
click at [305, 186] on select "**********" at bounding box center [210, 182] width 259 height 18
click at [416, 167] on div "**********" at bounding box center [730, 137] width 1460 height 178
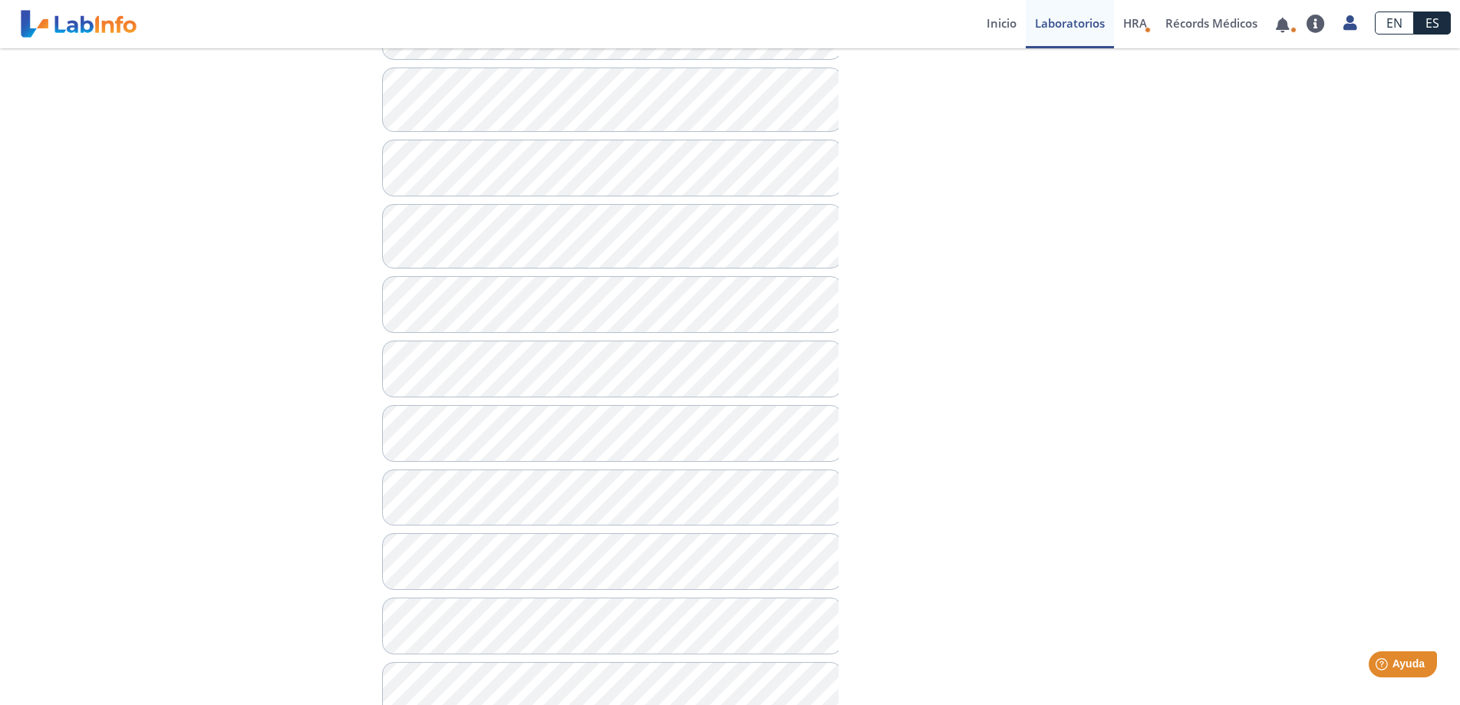
scroll to position [783, 0]
